Goal: Task Accomplishment & Management: Manage account settings

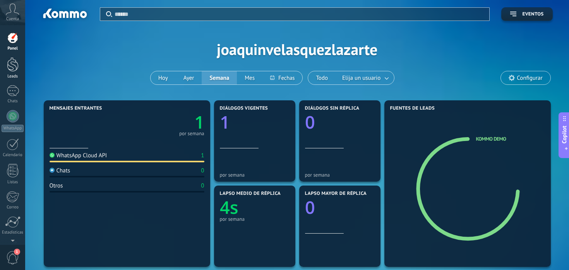
click at [13, 60] on div at bounding box center [13, 64] width 12 height 14
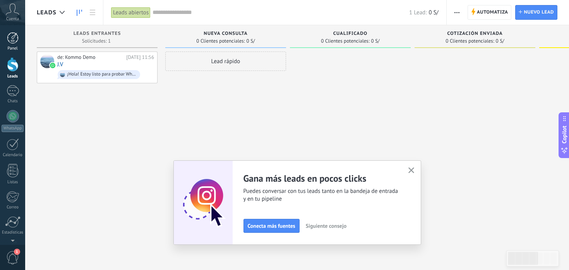
click at [17, 41] on div at bounding box center [13, 38] width 12 height 12
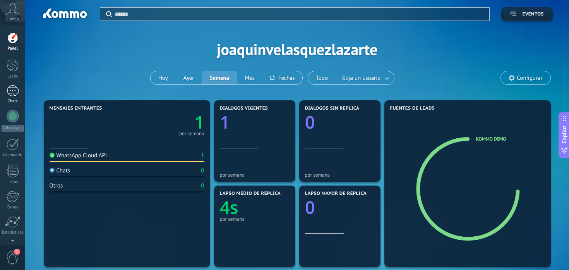
click at [13, 94] on div "1" at bounding box center [13, 90] width 12 height 11
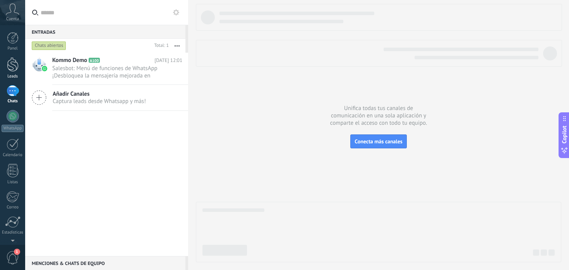
click at [17, 67] on div at bounding box center [13, 64] width 12 height 14
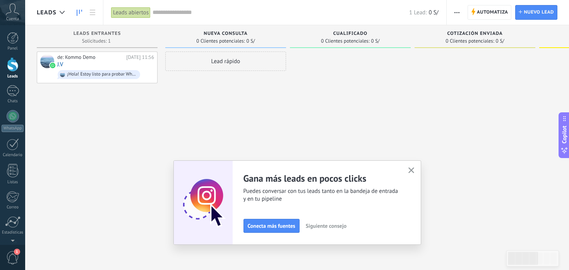
click at [197, 41] on span "0 Clientes potenciales:" at bounding box center [220, 41] width 48 height 5
click at [77, 34] on span "Leads Entrantes" at bounding box center [98, 33] width 48 height 5
click at [485, 14] on span "Automatiza" at bounding box center [492, 12] width 31 height 14
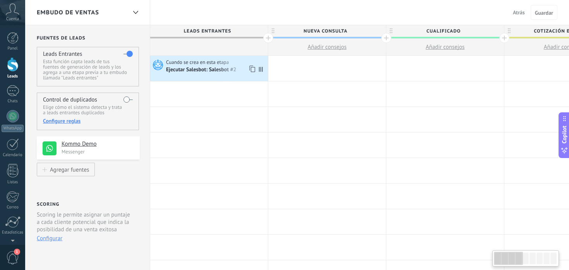
click at [226, 65] on span "Cuando se crea en esta etapa" at bounding box center [198, 62] width 64 height 7
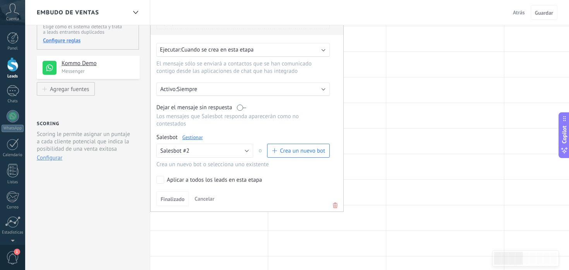
scroll to position [81, 0]
click at [177, 183] on div "Aplicar a todos los leads en esta etapa" at bounding box center [214, 179] width 95 height 8
click at [176, 204] on button "Finalizado" at bounding box center [172, 197] width 33 height 15
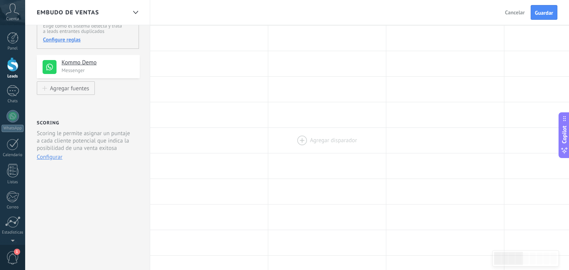
scroll to position [0, 0]
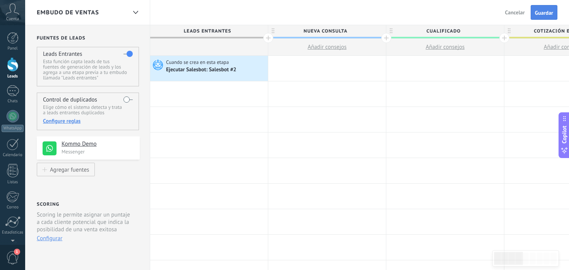
click at [539, 14] on span "Guardar" at bounding box center [544, 12] width 18 height 5
click at [263, 69] on span at bounding box center [262, 68] width 10 height 25
click at [217, 67] on div "Ejecutar Salesbot: Salesbot #2" at bounding box center [202, 70] width 72 height 7
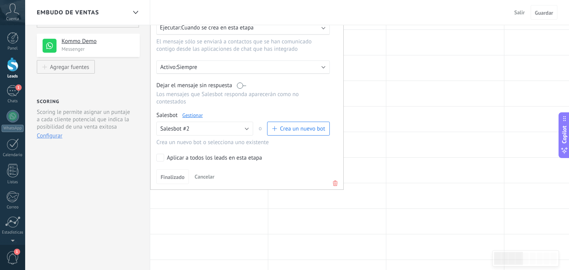
scroll to position [103, 0]
click at [218, 178] on div "Finalizado Cancelar" at bounding box center [246, 176] width 181 height 14
click at [222, 130] on button "Salesbot #2" at bounding box center [204, 128] width 97 height 14
click at [200, 141] on span "Salesbot #2" at bounding box center [201, 141] width 99 height 7
click at [193, 118] on link "Gestionar" at bounding box center [192, 114] width 21 height 7
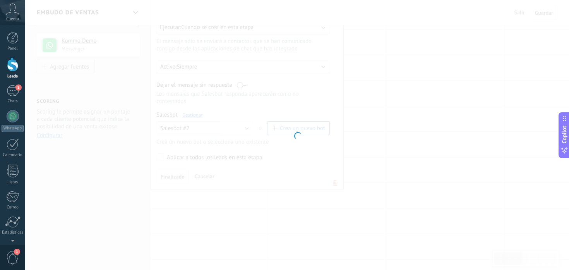
type input "**********"
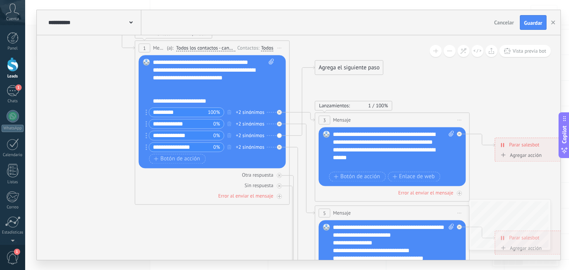
click at [351, 44] on icon at bounding box center [341, 272] width 983 height 901
click at [423, 84] on icon at bounding box center [341, 272] width 983 height 901
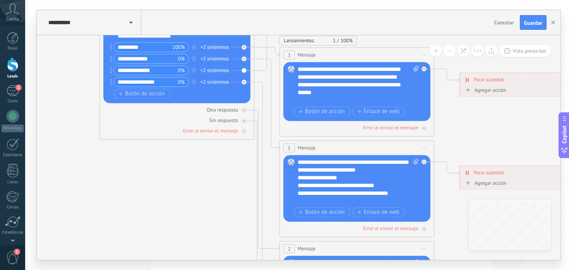
click at [243, 70] on div "Reemplazar Quitar Convertir a mensaje de voz Arrastre la imagen aquí para adjun…" at bounding box center [176, 46] width 147 height 113
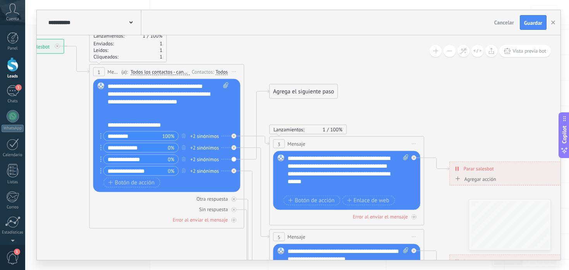
click at [298, 93] on div "Agrega el siguiente paso" at bounding box center [304, 91] width 68 height 13
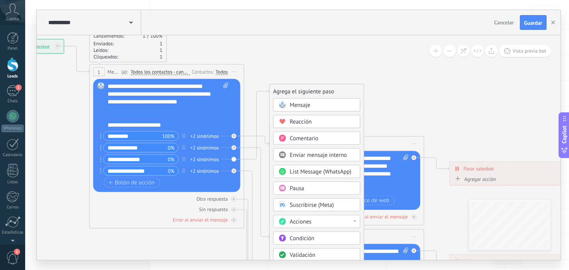
click at [305, 105] on span "Mensaje" at bounding box center [300, 104] width 21 height 7
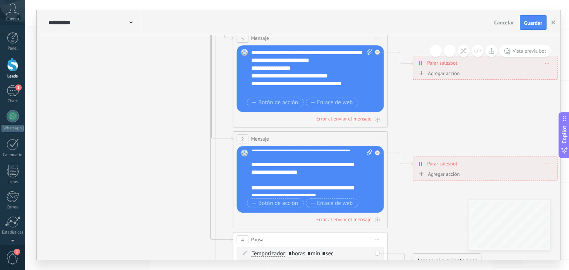
scroll to position [0, 0]
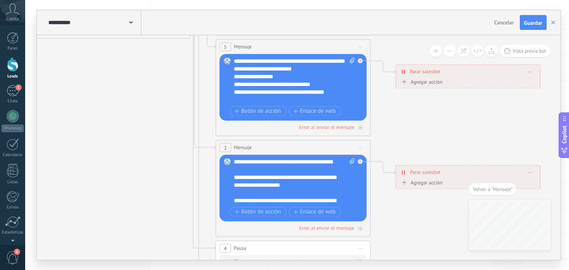
click at [278, 185] on div "**********" at bounding box center [294, 181] width 121 height 46
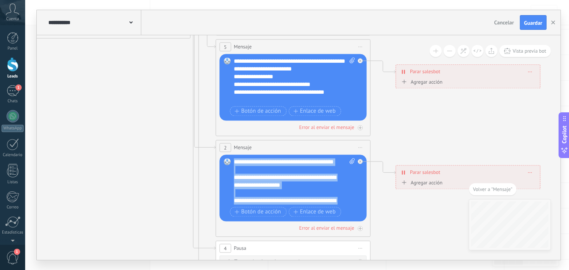
drag, startPoint x: 264, startPoint y: 202, endPoint x: 227, endPoint y: 143, distance: 69.9
click at [227, 143] on div "2 Mensaje ******* (a): Todos los contactos - canales seleccionados Todos los co…" at bounding box center [293, 188] width 155 height 97
copy div "**********"
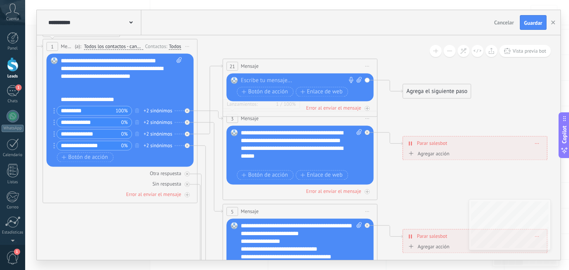
click at [273, 79] on div at bounding box center [298, 81] width 115 height 8
paste div
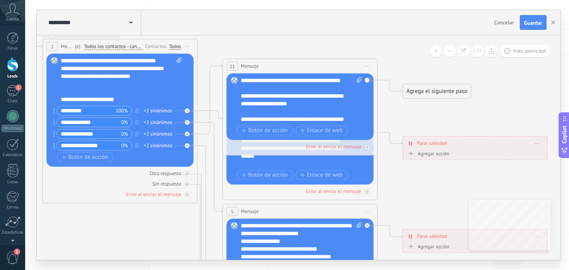
scroll to position [31, 0]
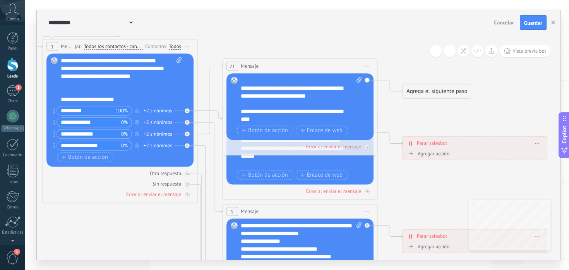
click at [369, 64] on span "Iniciar vista previa aquí Cambiar nombre Duplicar Borrar" at bounding box center [367, 65] width 12 height 11
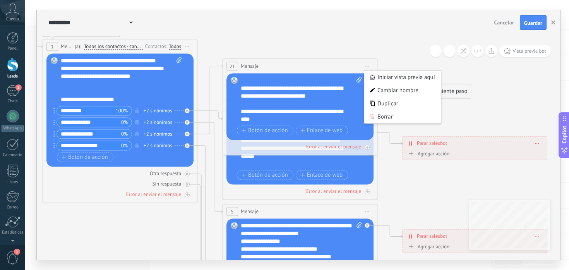
click at [327, 70] on div "21 Mensaje ******* (a): Todos los contactos - canales seleccionados Todos los c…" at bounding box center [300, 66] width 154 height 14
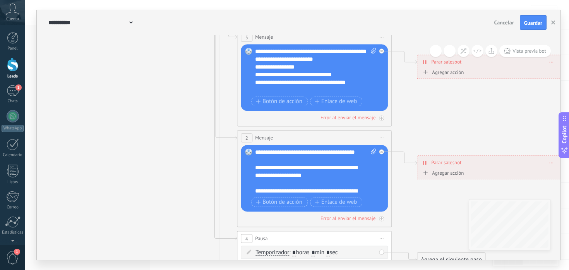
click at [381, 139] on span "Iniciar vista previa aquí Cambiar nombre Duplicar Borrar" at bounding box center [381, 137] width 12 height 11
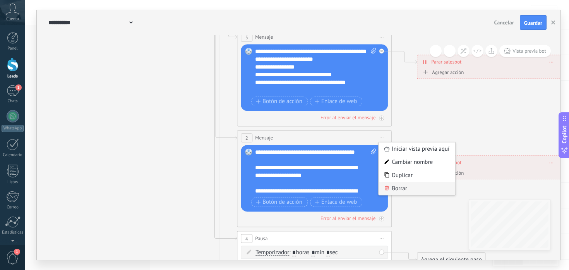
click at [394, 191] on div "Borrar" at bounding box center [417, 188] width 77 height 13
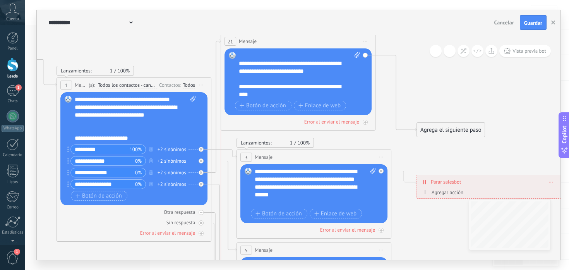
drag, startPoint x: 343, startPoint y: 104, endPoint x: 332, endPoint y: 40, distance: 65.3
click at [332, 40] on div "21 Mensaje ******* (a): Todos los contactos - canales seleccionados Todos los c…" at bounding box center [298, 41] width 154 height 14
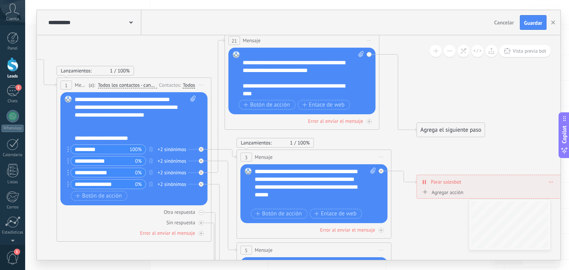
click at [449, 127] on div "Agrega el siguiente paso" at bounding box center [451, 129] width 68 height 13
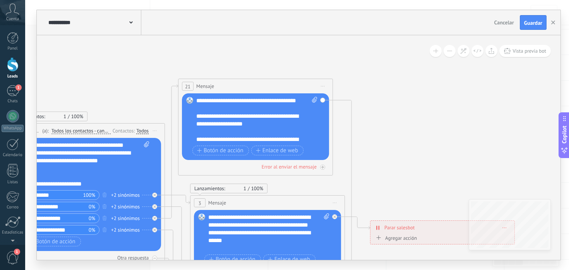
click at [322, 83] on span "Iniciar vista previa aquí Cambiar nombre Duplicar Borrar" at bounding box center [323, 86] width 12 height 11
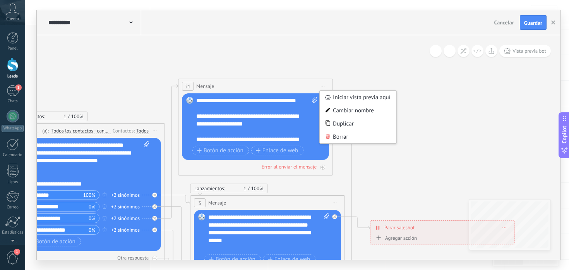
click at [303, 82] on div "21 Mensaje ******* (a): Todos los contactos - canales seleccionados Todos los c…" at bounding box center [255, 86] width 154 height 14
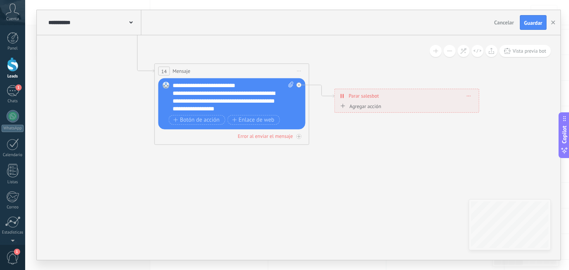
drag, startPoint x: 355, startPoint y: 128, endPoint x: 426, endPoint y: 24, distance: 125.6
click at [426, 24] on div "**********" at bounding box center [299, 135] width 524 height 250
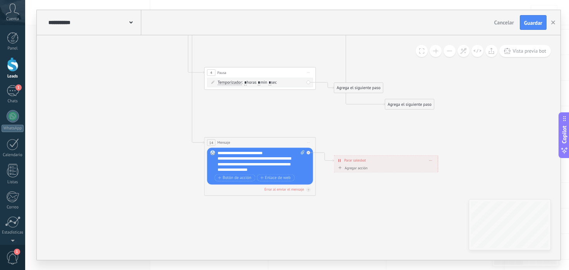
click at [406, 106] on div "Agrega el siguiente paso" at bounding box center [409, 104] width 49 height 9
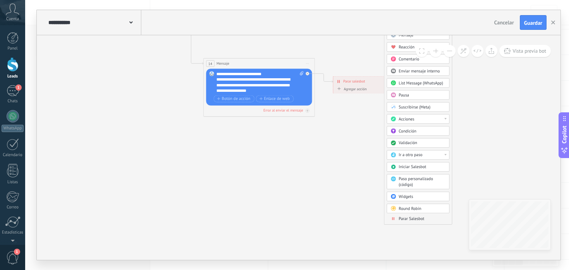
click at [413, 219] on span "Parar Salesbot" at bounding box center [412, 218] width 26 height 5
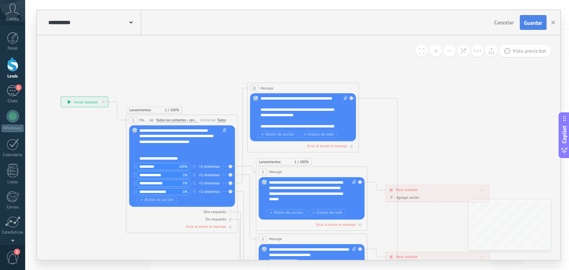
click at [537, 21] on span "Guardar" at bounding box center [533, 22] width 18 height 5
click at [534, 20] on span "Guardar" at bounding box center [533, 22] width 18 height 5
click at [533, 22] on span "Guardar" at bounding box center [533, 22] width 18 height 5
click at [553, 21] on icon "button" at bounding box center [553, 23] width 4 height 4
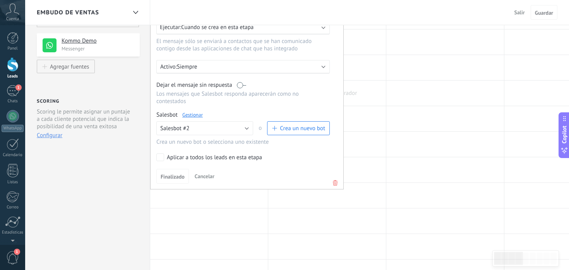
click at [374, 100] on div at bounding box center [327, 93] width 118 height 25
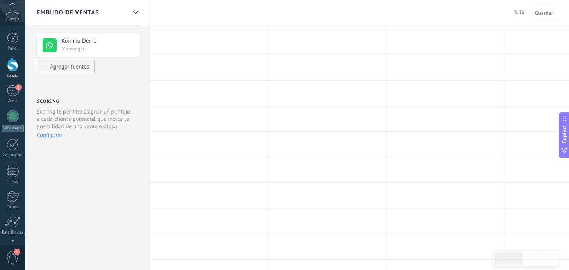
click at [16, 70] on div at bounding box center [13, 64] width 12 height 14
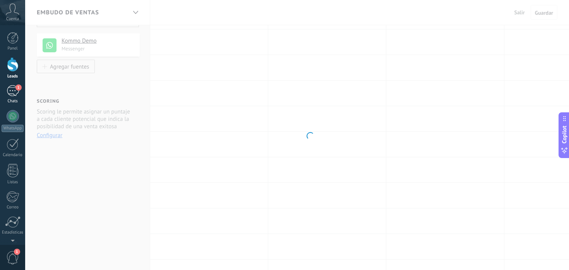
click at [12, 92] on div "1" at bounding box center [13, 90] width 12 height 11
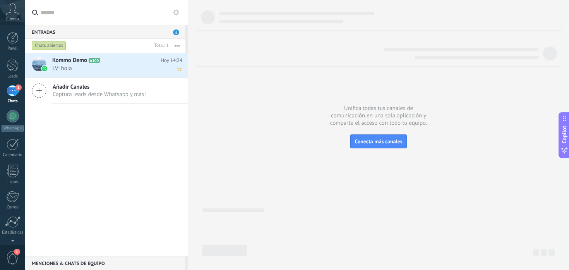
click at [127, 73] on div "Kommo Demo A100 Hoy 14:24 J.V: hola" at bounding box center [120, 65] width 136 height 24
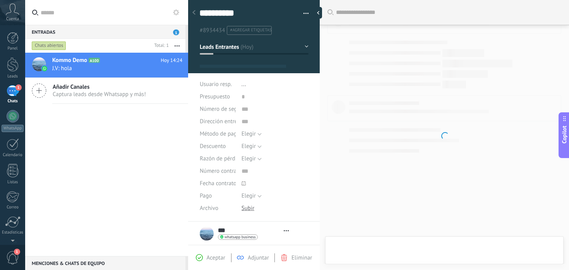
type textarea "**********"
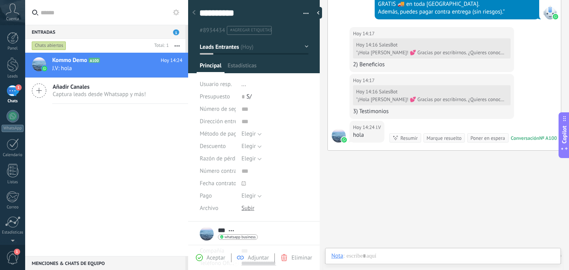
scroll to position [12, 0]
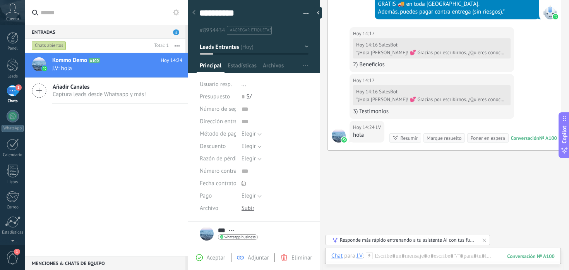
click at [376, 242] on div "Responde más rápido entrenando a tu asistente AI con tus fuentes de datos" at bounding box center [408, 240] width 137 height 7
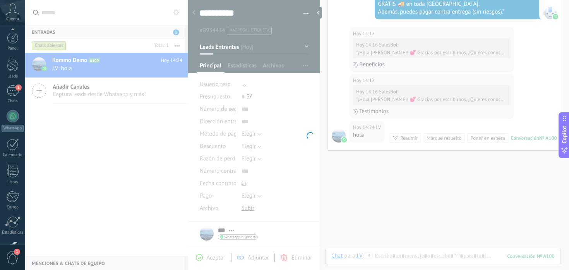
scroll to position [52, 0]
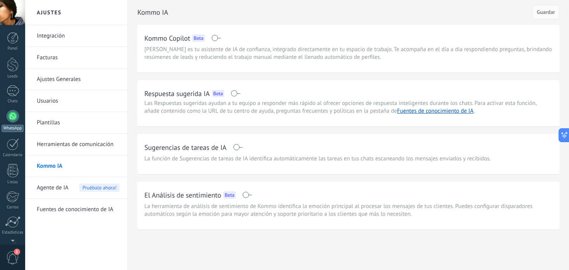
scroll to position [52, 0]
click at [17, 62] on div at bounding box center [13, 64] width 12 height 12
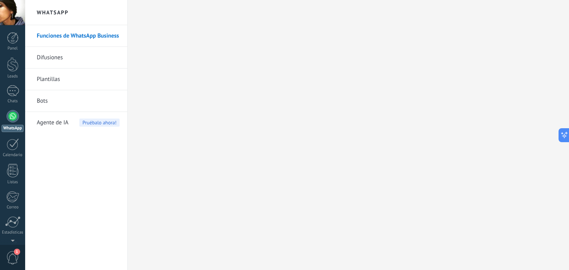
click at [17, 62] on div at bounding box center [13, 64] width 12 height 14
click at [17, 69] on div at bounding box center [13, 64] width 12 height 14
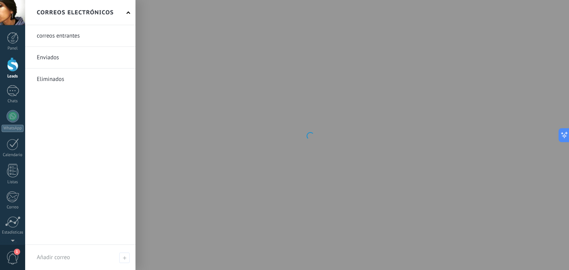
scroll to position [19, 0]
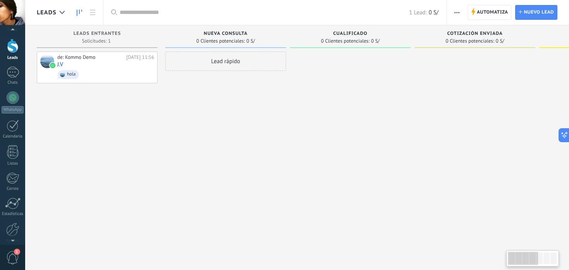
click at [13, 254] on span "1" at bounding box center [12, 258] width 13 height 14
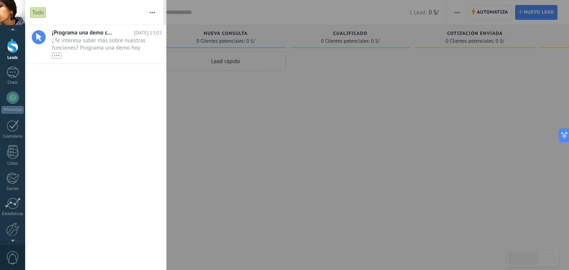
click at [13, 254] on span "0" at bounding box center [12, 258] width 13 height 14
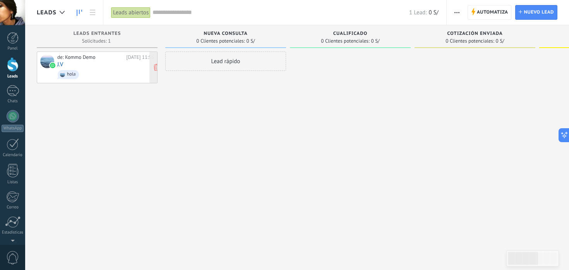
click at [127, 67] on div "de: Kommo Demo [DATE] 11:56 [PERSON_NAME]" at bounding box center [105, 67] width 97 height 26
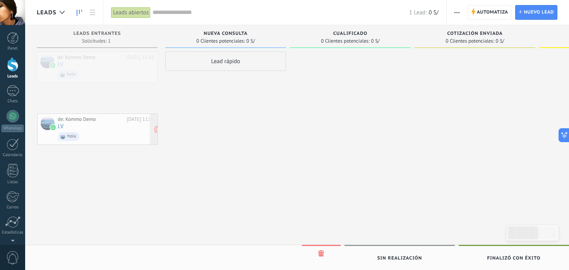
drag, startPoint x: 124, startPoint y: 73, endPoint x: 125, endPoint y: 135, distance: 61.9
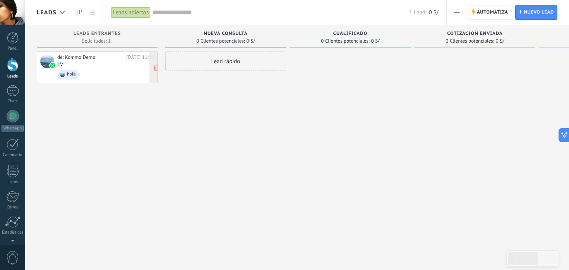
click at [73, 77] on div "hola" at bounding box center [68, 74] width 21 height 9
click at [130, 65] on div "de: Kommo Demo [DATE] 11:56 [PERSON_NAME]" at bounding box center [105, 67] width 97 height 26
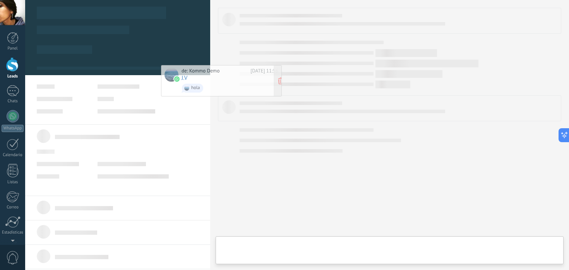
drag, startPoint x: 130, startPoint y: 65, endPoint x: 286, endPoint y: 74, distance: 155.8
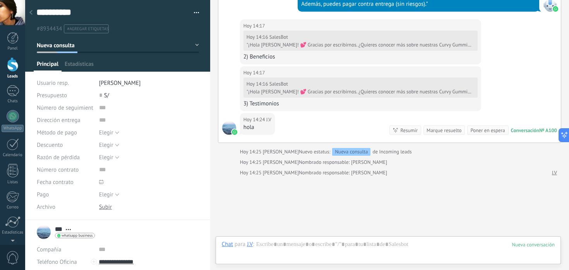
scroll to position [677, 0]
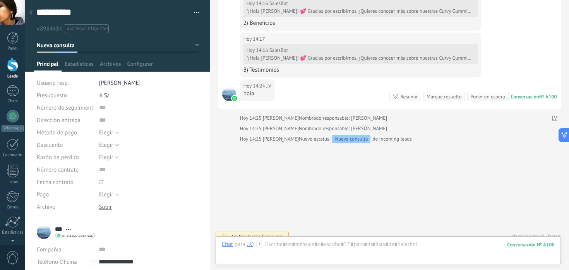
click at [32, 13] on icon at bounding box center [30, 12] width 3 height 5
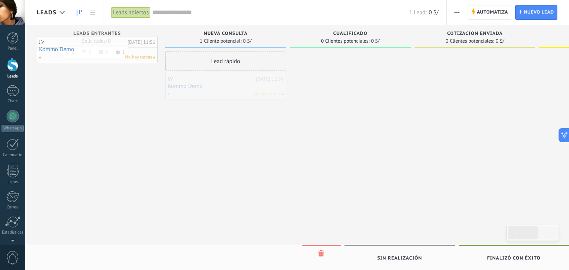
drag, startPoint x: 207, startPoint y: 82, endPoint x: 78, endPoint y: 45, distance: 134.0
drag, startPoint x: 212, startPoint y: 93, endPoint x: 61, endPoint y: 64, distance: 153.4
drag, startPoint x: 208, startPoint y: 87, endPoint x: 49, endPoint y: 51, distance: 162.8
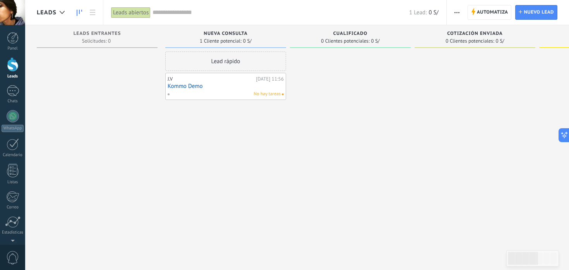
click at [218, 93] on div "No hay tareas" at bounding box center [223, 94] width 113 height 7
click at [281, 79] on div "[DATE] 11:56" at bounding box center [270, 79] width 28 height 6
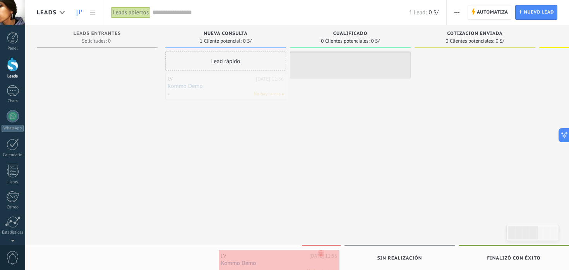
drag, startPoint x: 281, startPoint y: 79, endPoint x: 334, endPoint y: 256, distance: 184.7
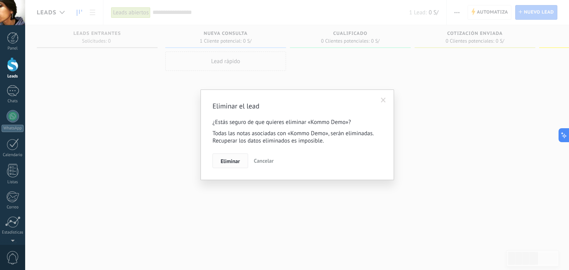
click at [235, 161] on span "Eliminar" at bounding box center [230, 160] width 19 height 5
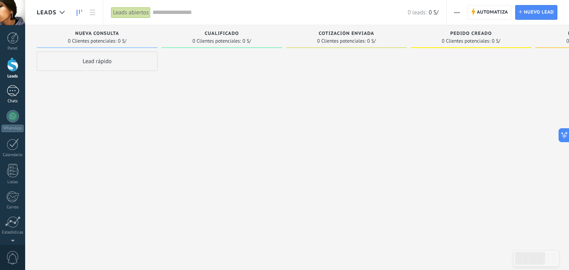
click at [8, 90] on div at bounding box center [13, 90] width 12 height 11
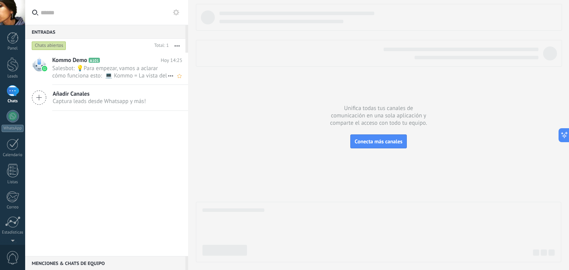
click at [135, 65] on span "Salesbot: 💡Para empezar, vamos a aclarar cómo funciona esto: 💻 Kommo = La vista…" at bounding box center [109, 72] width 115 height 15
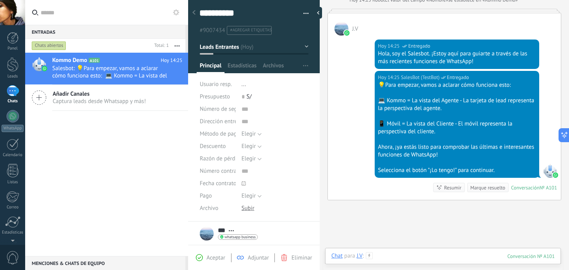
click at [383, 257] on div at bounding box center [442, 263] width 223 height 23
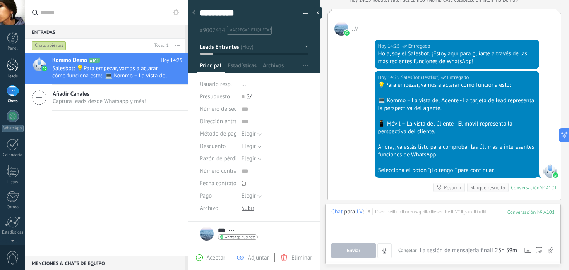
click at [17, 69] on div at bounding box center [13, 64] width 12 height 14
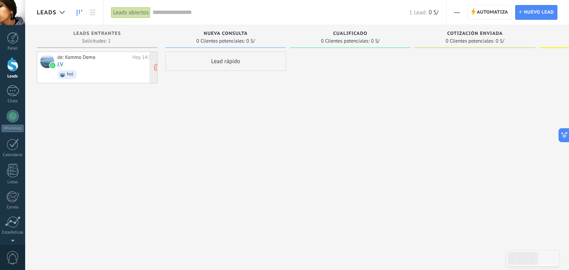
click at [129, 70] on span "hol" at bounding box center [105, 75] width 97 height 12
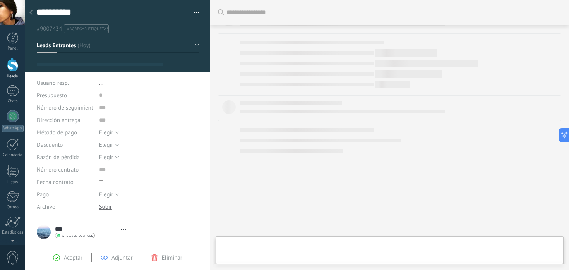
type textarea "**********"
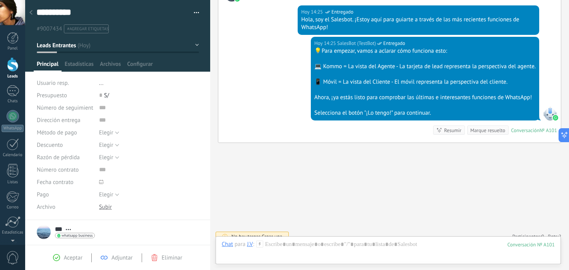
click at [13, 51] on div "Panel Leads Chats WhatsApp Clientes" at bounding box center [12, 164] width 25 height 265
click at [13, 58] on div at bounding box center [13, 64] width 12 height 14
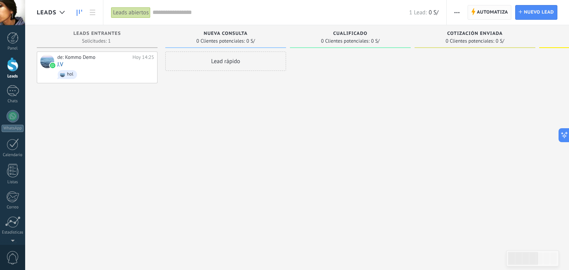
click at [502, 17] on span "Automatiza" at bounding box center [492, 12] width 31 height 14
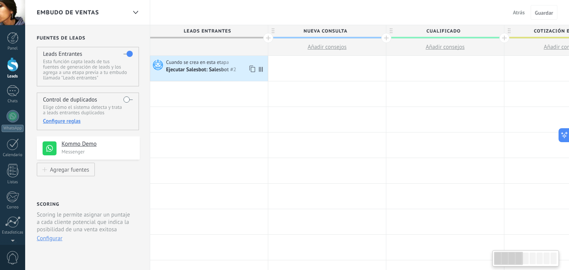
click at [199, 67] on div "Ejecutar Salesbot: Salesbot #2" at bounding box center [202, 70] width 72 height 7
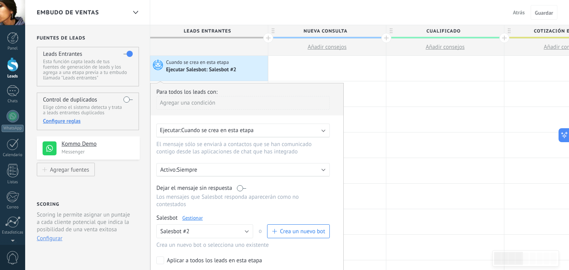
click at [191, 221] on link "Gestionar" at bounding box center [192, 217] width 21 height 7
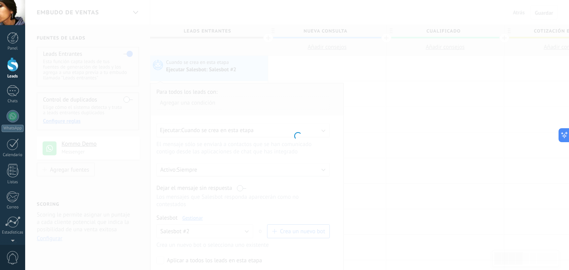
type input "**********"
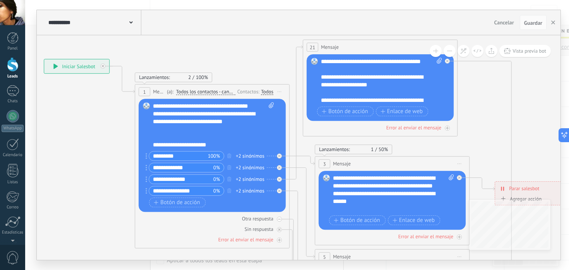
click at [196, 158] on input "*********" at bounding box center [178, 155] width 59 height 9
click at [224, 130] on div "**********" at bounding box center [213, 125] width 121 height 46
click at [183, 136] on div "**********" at bounding box center [213, 125] width 121 height 46
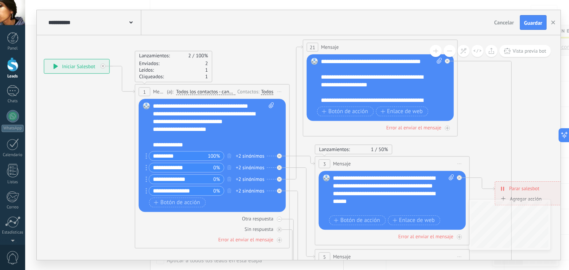
drag, startPoint x: 152, startPoint y: 132, endPoint x: 213, endPoint y: 133, distance: 61.6
click at [213, 133] on div "Reemplazar Quitar Convertir a mensaje de voz Arrastre la imagen aquí para adjun…" at bounding box center [212, 155] width 147 height 113
drag, startPoint x: 218, startPoint y: 132, endPoint x: 149, endPoint y: 131, distance: 68.5
click at [149, 131] on div "Reemplazar Quitar Convertir a mensaje de voz Arrastre la imagen aquí para adjun…" at bounding box center [212, 155] width 147 height 113
click at [185, 145] on div "**********" at bounding box center [213, 125] width 121 height 46
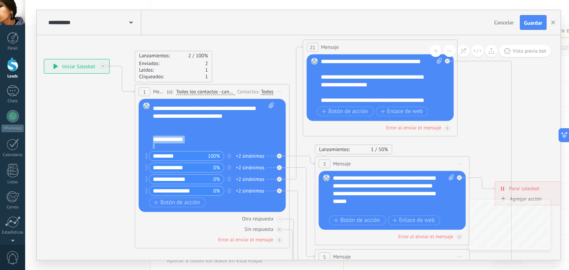
scroll to position [8, 0]
drag, startPoint x: 185, startPoint y: 145, endPoint x: 141, endPoint y: 137, distance: 44.8
click at [141, 137] on div "Reemplazar Quitar Convertir a mensaje de voz Arrastre la imagen aquí para adjun…" at bounding box center [212, 155] width 147 height 113
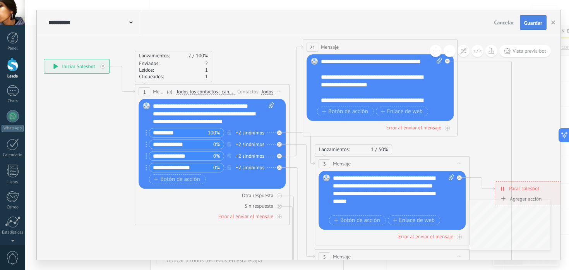
click at [531, 21] on span "Guardar" at bounding box center [533, 22] width 18 height 5
click at [554, 22] on use "button" at bounding box center [553, 23] width 4 height 4
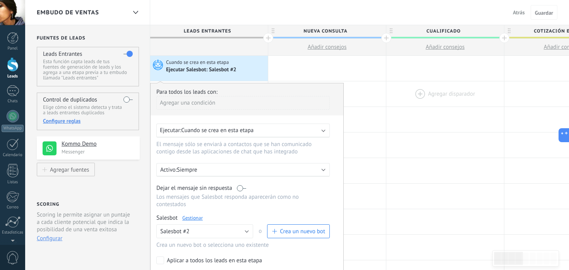
click at [392, 91] on div at bounding box center [445, 93] width 118 height 25
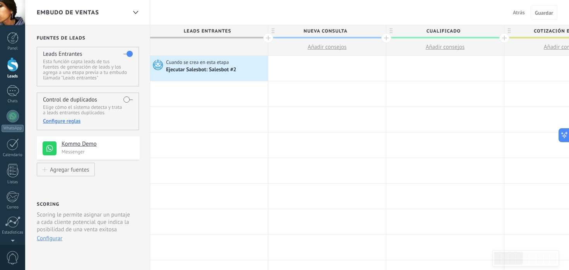
click at [538, 15] on span "Guardar" at bounding box center [544, 12] width 18 height 5
click at [521, 16] on button "Atrás" at bounding box center [519, 13] width 18 height 12
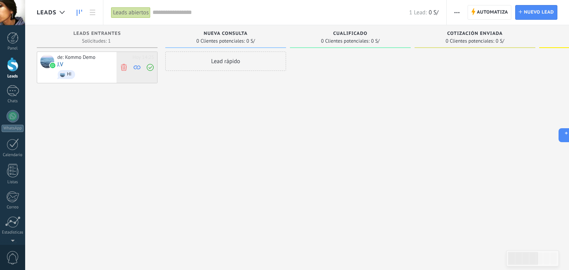
click at [153, 69] on use at bounding box center [150, 67] width 7 height 7
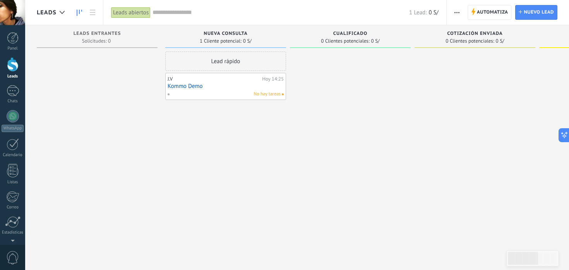
click at [269, 85] on link "Kommo Demo" at bounding box center [226, 86] width 116 height 7
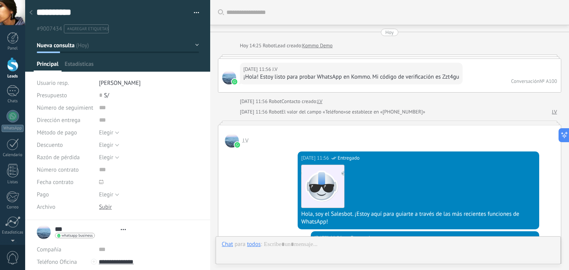
type textarea "**********"
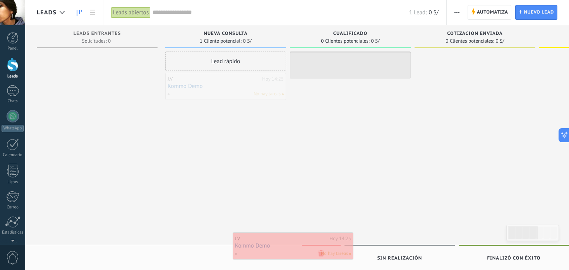
drag, startPoint x: 244, startPoint y: 87, endPoint x: 312, endPoint y: 247, distance: 174.0
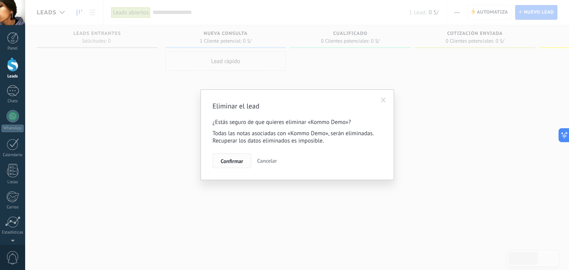
click at [245, 165] on button "Confirmar" at bounding box center [232, 160] width 39 height 15
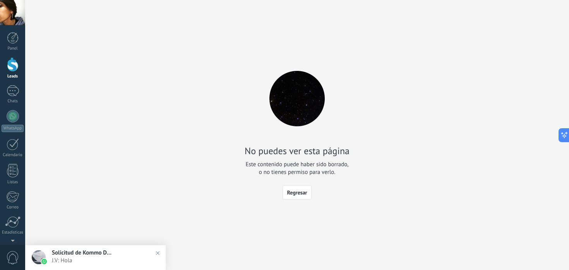
click at [10, 75] on div "Leads" at bounding box center [13, 76] width 22 height 5
